Goal: Task Accomplishment & Management: Manage account settings

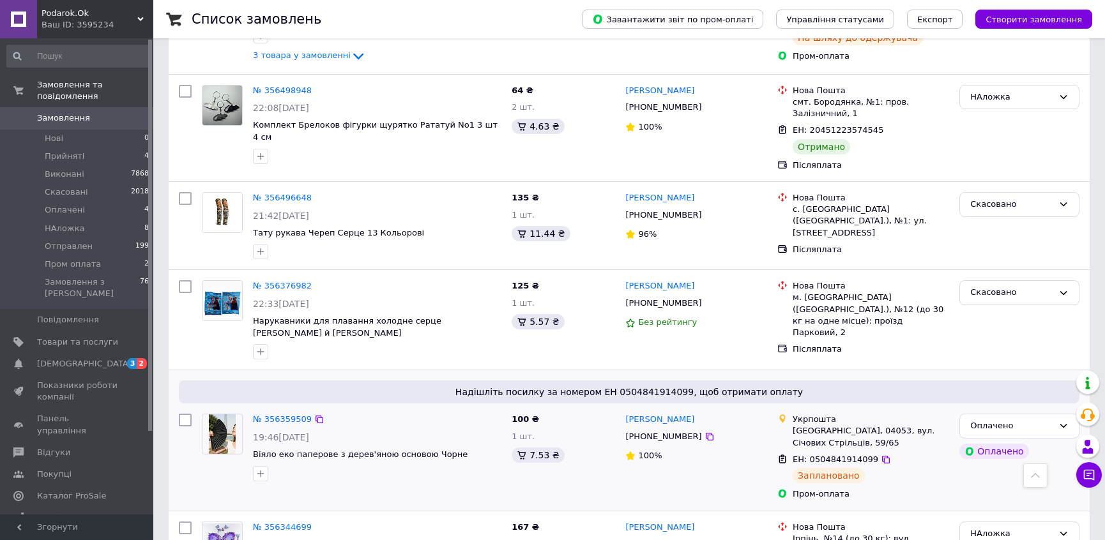
scroll to position [1509, 0]
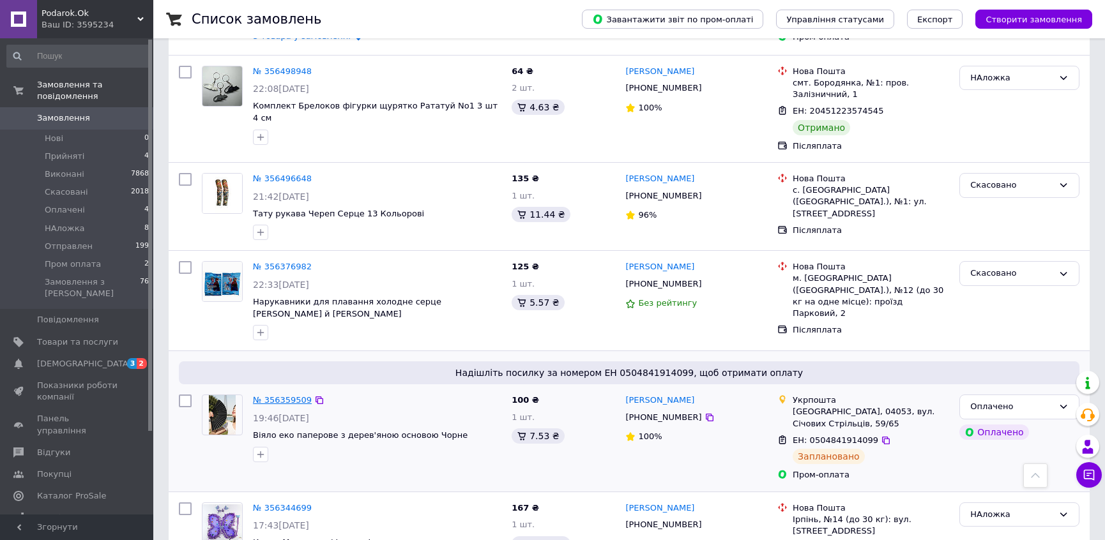
click at [279, 395] on link "№ 356359509" at bounding box center [282, 400] width 59 height 10
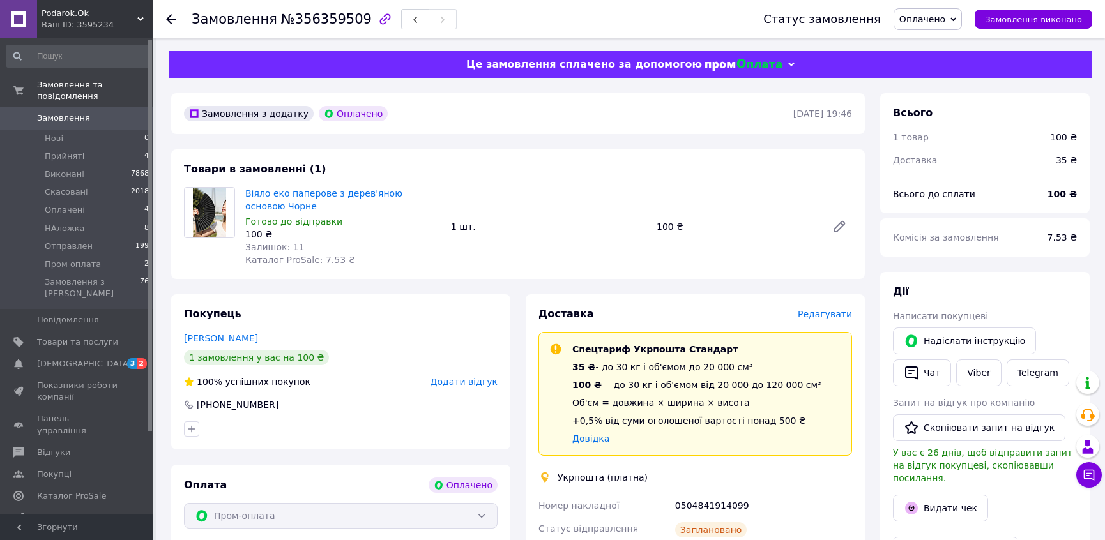
click at [172, 13] on div at bounding box center [171, 19] width 10 height 13
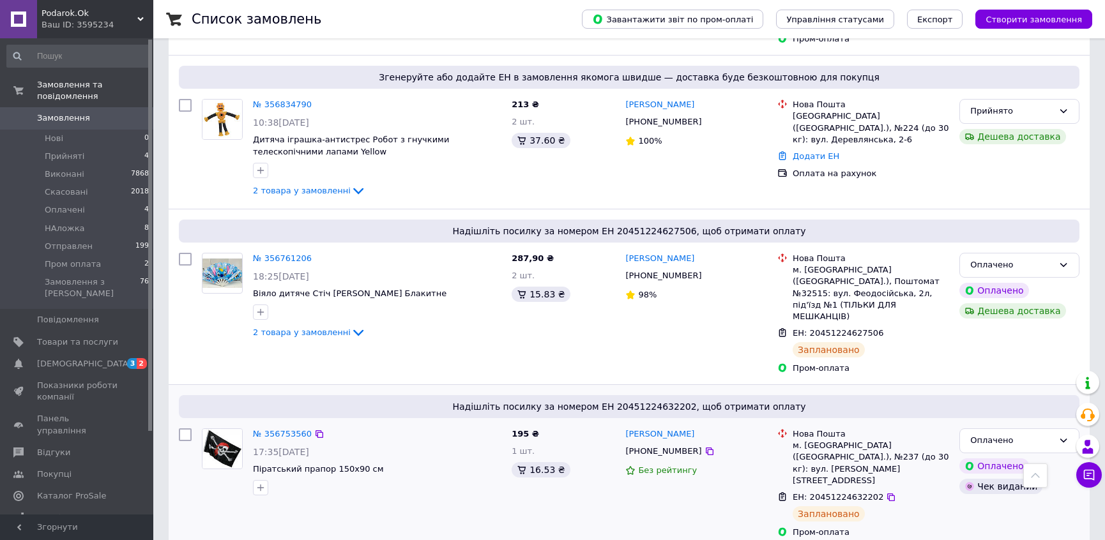
scroll to position [348, 0]
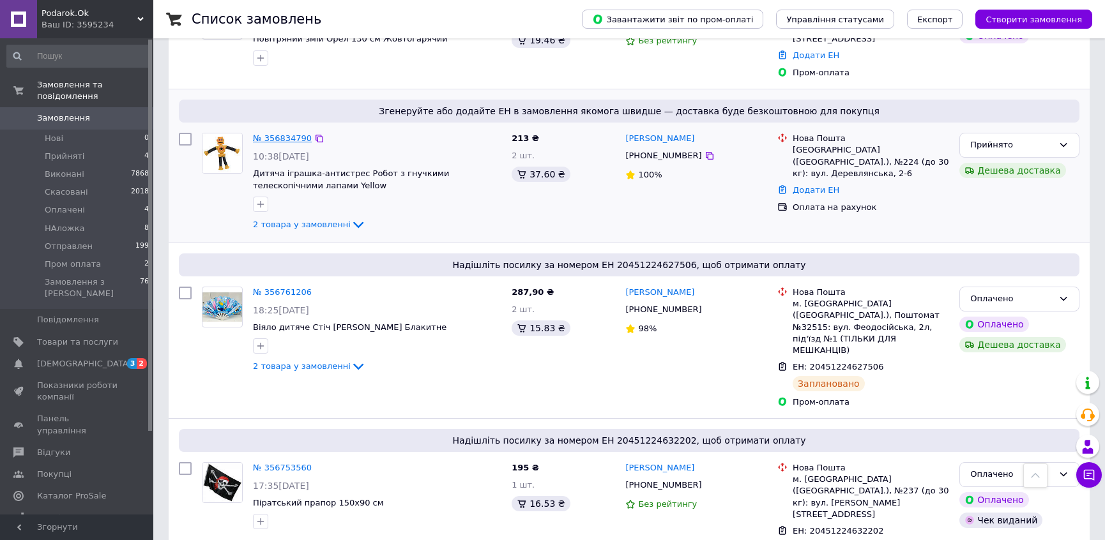
click at [289, 133] on link "№ 356834790" at bounding box center [282, 138] width 59 height 10
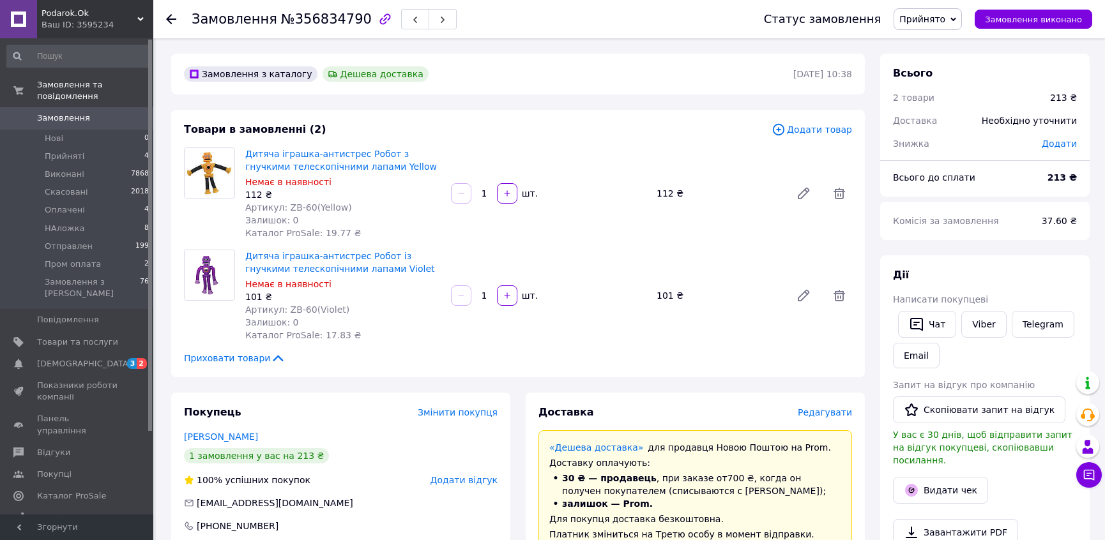
click at [166, 21] on icon at bounding box center [171, 19] width 10 height 10
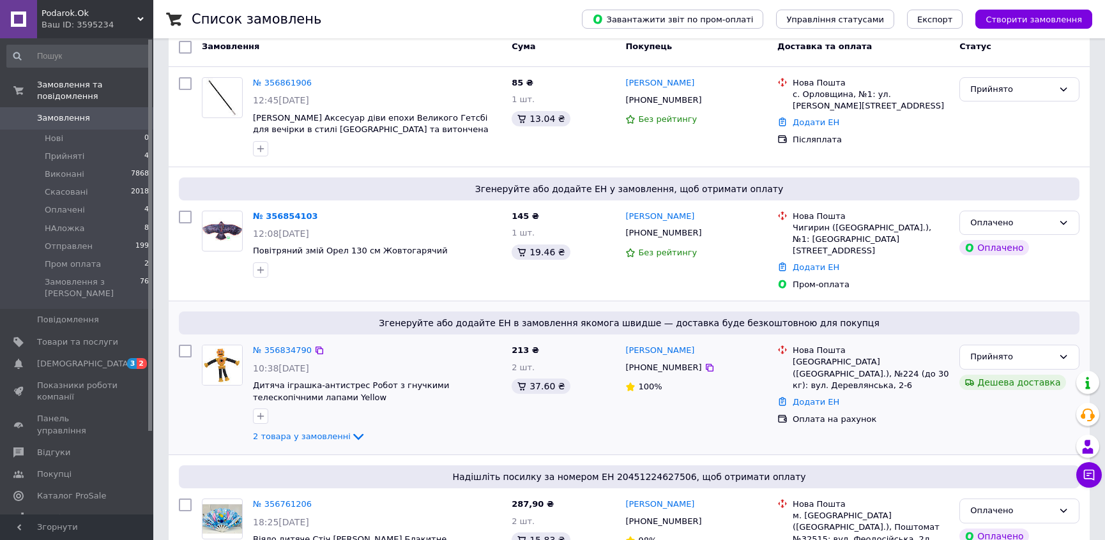
scroll to position [116, 0]
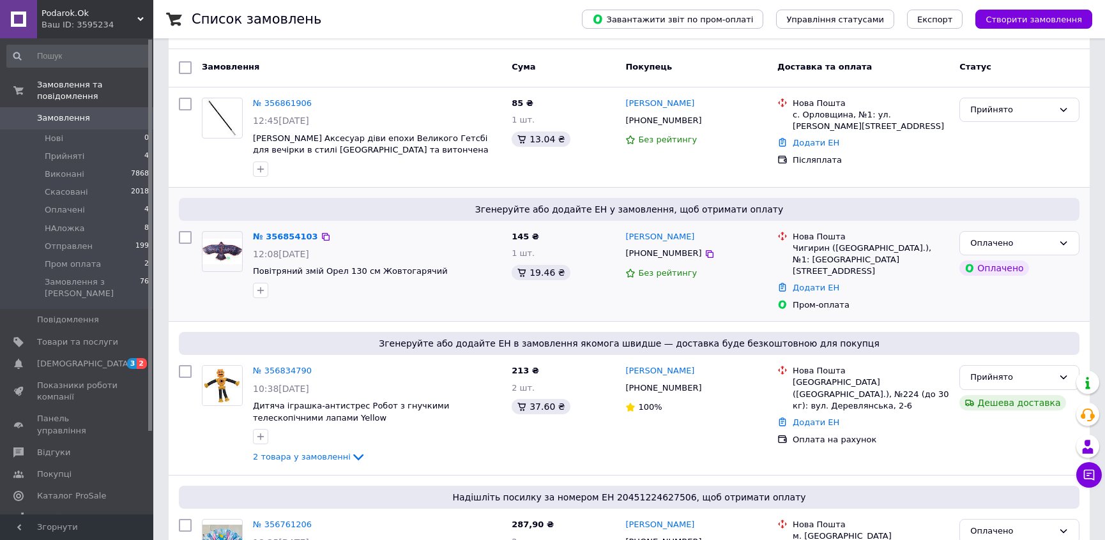
click at [283, 230] on div "№ 356854103" at bounding box center [286, 237] width 68 height 15
click at [286, 234] on link "№ 356854103" at bounding box center [285, 237] width 65 height 10
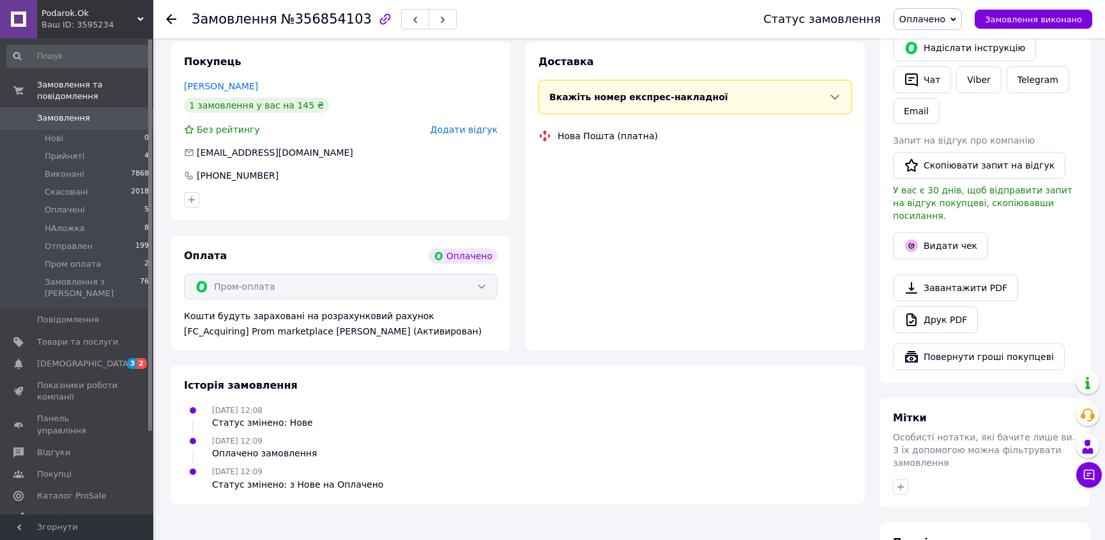
scroll to position [290, 0]
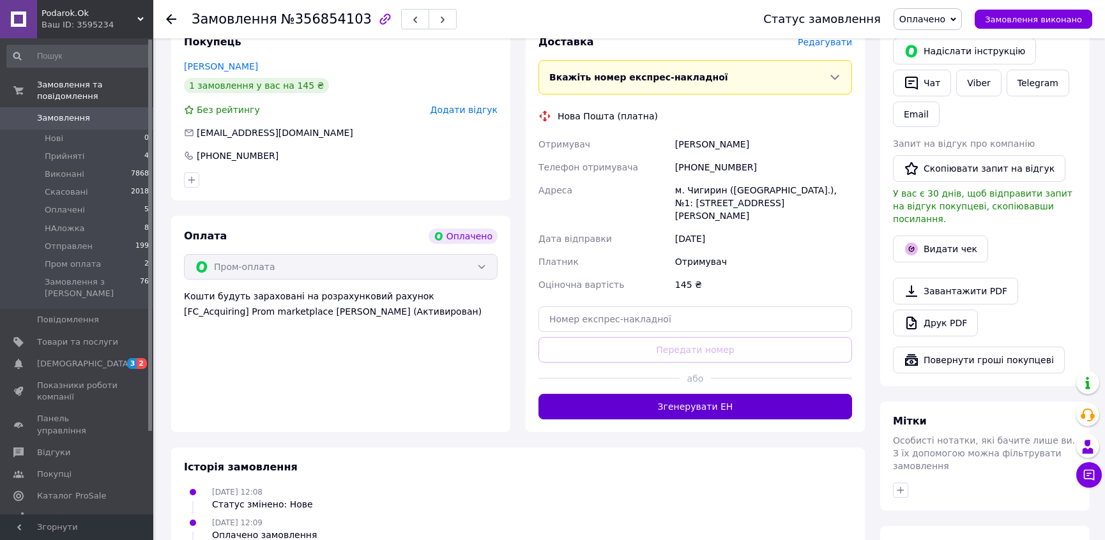
click at [737, 394] on button "Згенерувати ЕН" at bounding box center [695, 407] width 314 height 26
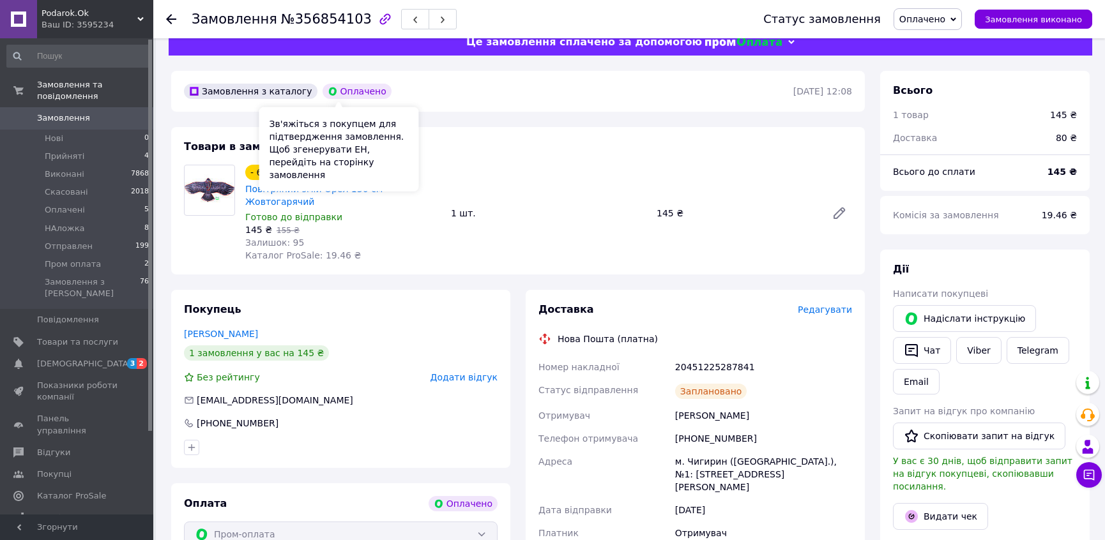
scroll to position [0, 0]
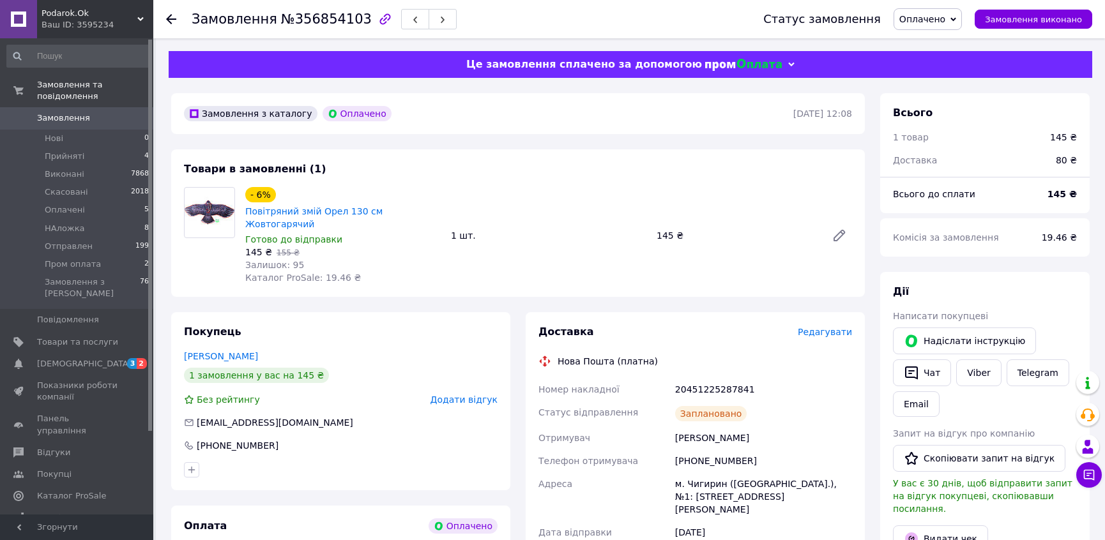
click at [170, 20] on icon at bounding box center [171, 19] width 10 height 10
